Goal: Check status: Check status

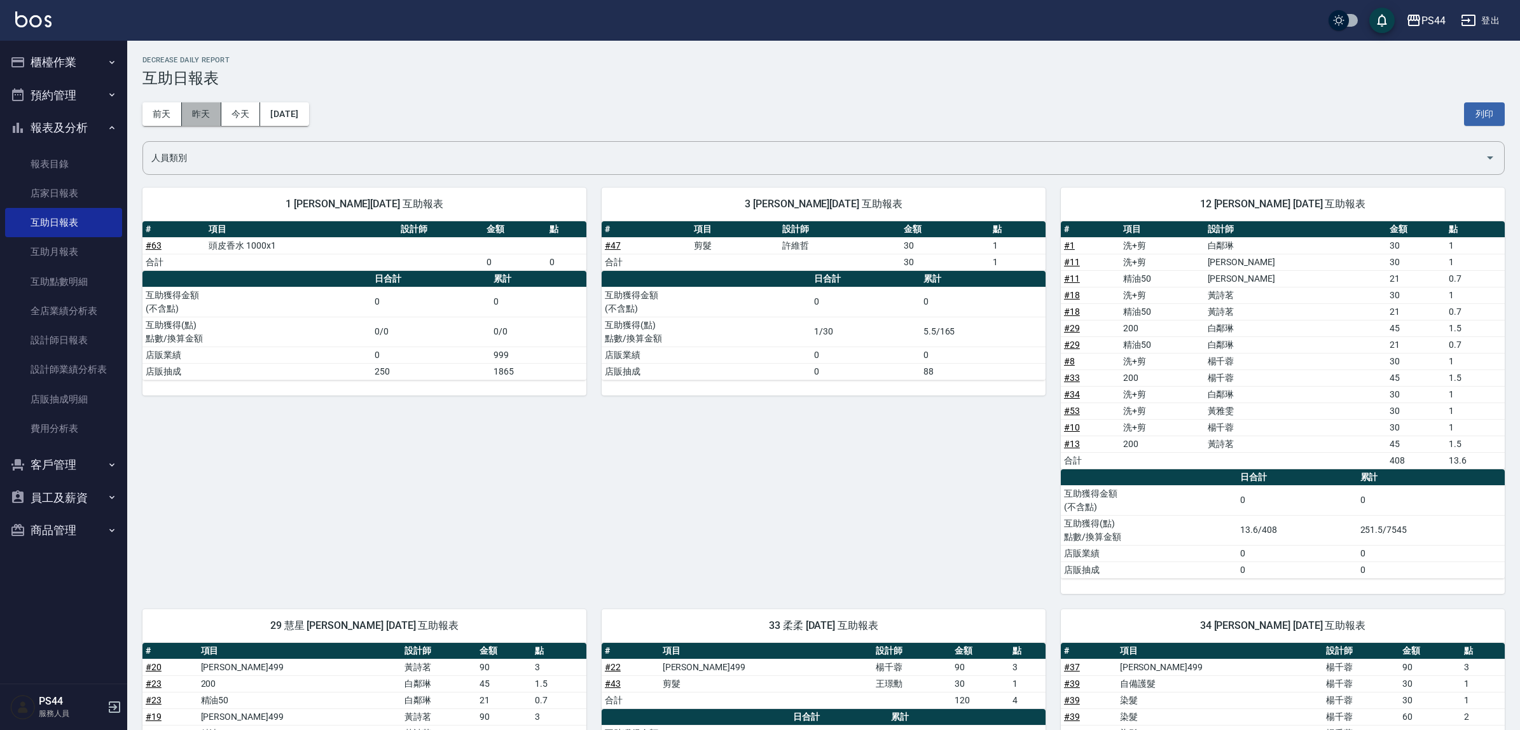
click at [196, 118] on button "昨天" at bounding box center [201, 114] width 39 height 24
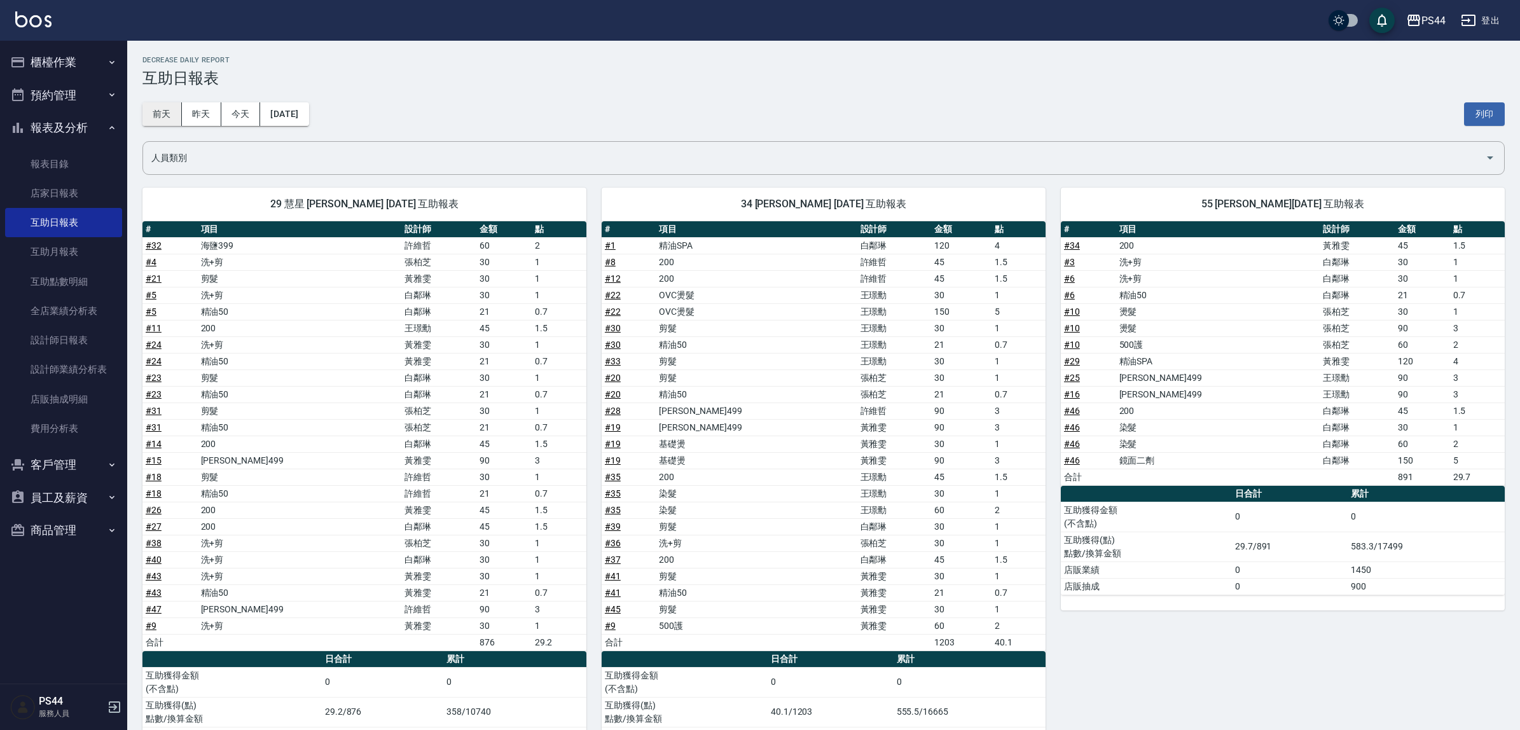
click at [170, 115] on button "前天" at bounding box center [161, 114] width 39 height 24
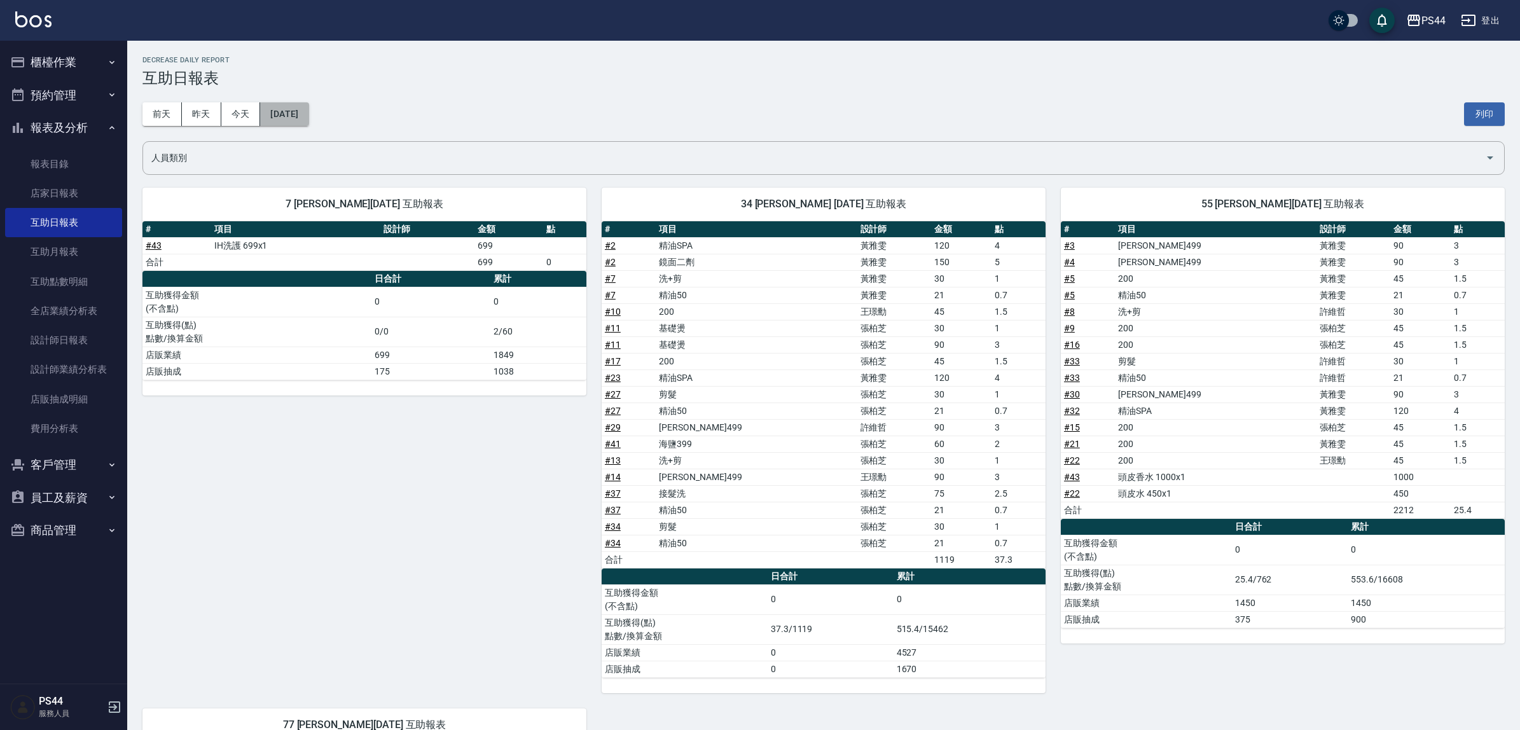
click at [309, 113] on button "[DATE]" at bounding box center [284, 114] width 48 height 24
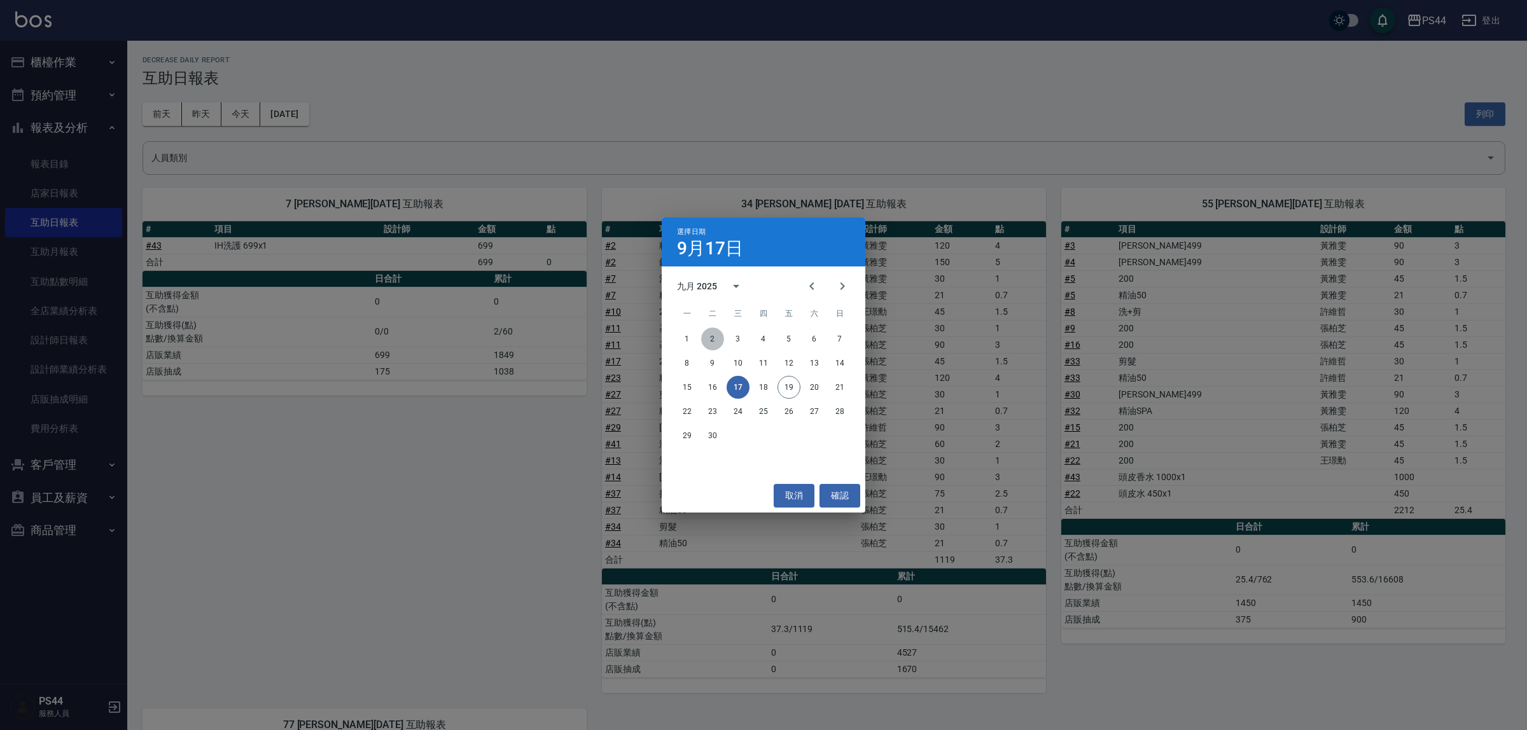
click at [709, 339] on button "2" at bounding box center [712, 339] width 23 height 23
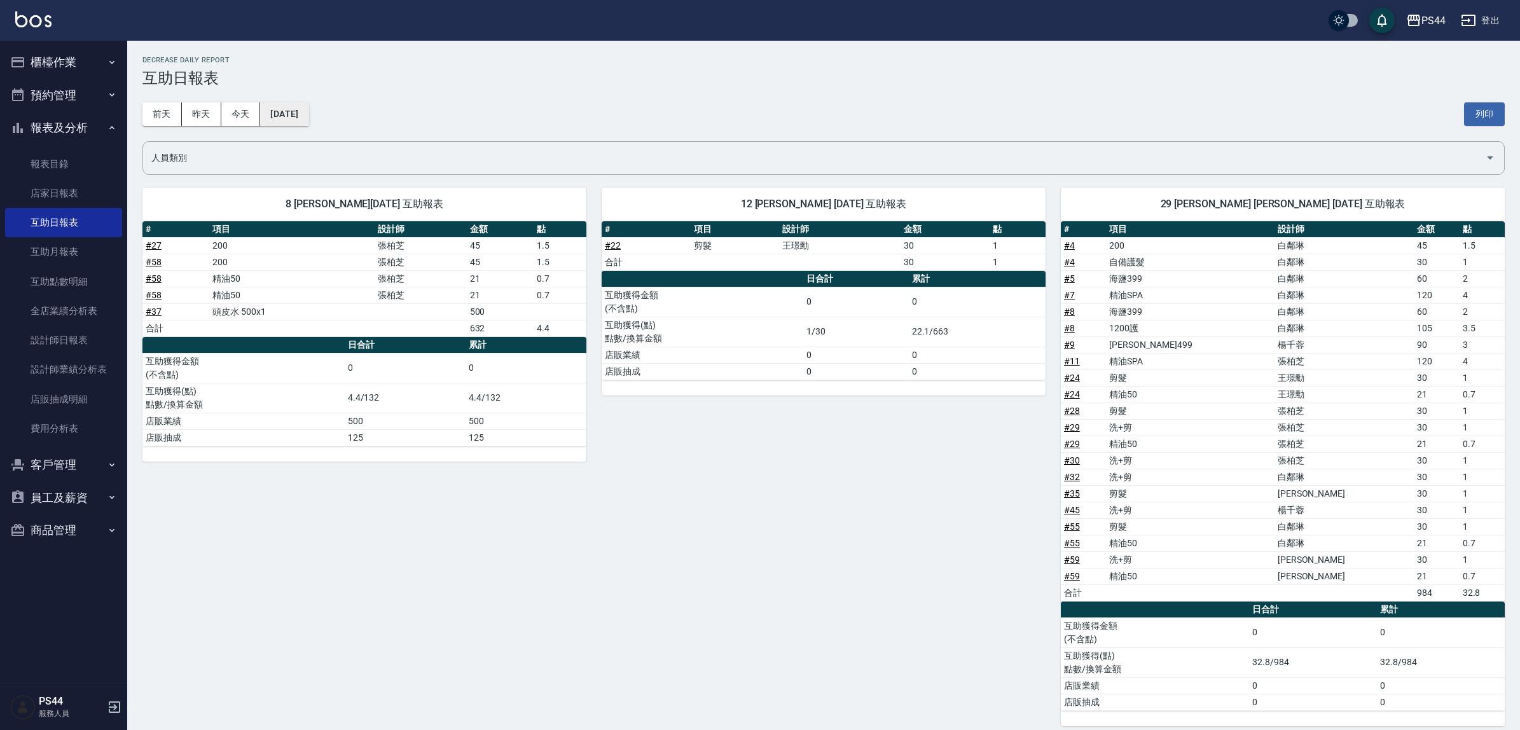
click at [309, 120] on button "[DATE]" at bounding box center [284, 114] width 48 height 24
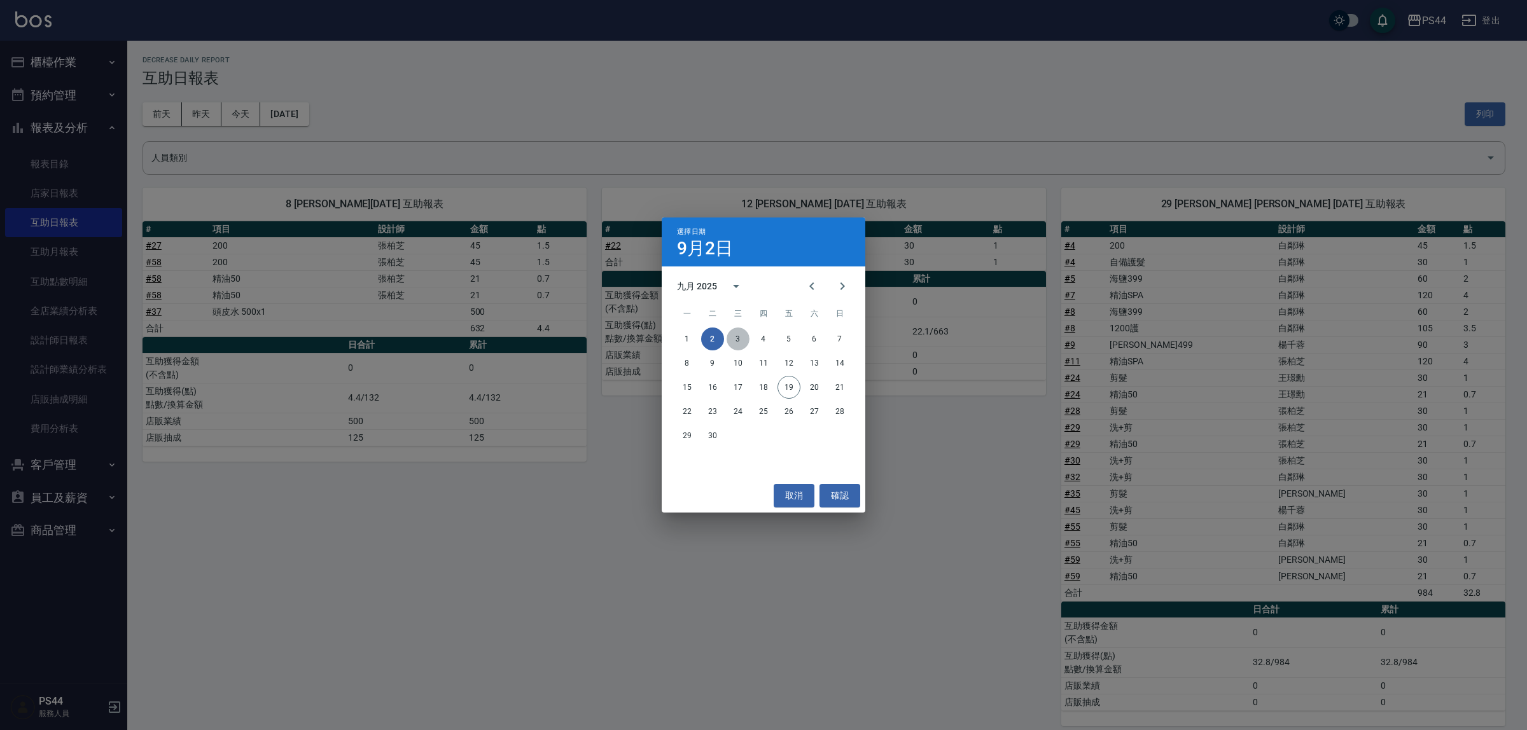
click at [737, 331] on button "3" at bounding box center [737, 339] width 23 height 23
